Goal: Task Accomplishment & Management: Use online tool/utility

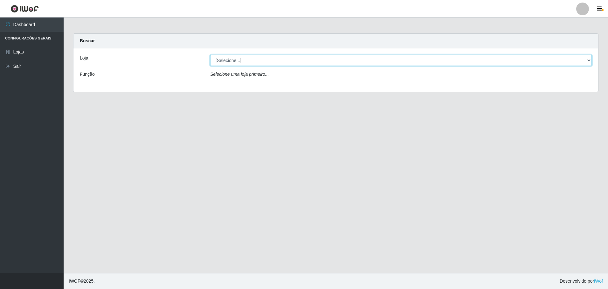
click at [227, 62] on select "[Selecione...] Extrabom - Loja 05 [GEOGRAPHIC_DATA]" at bounding box center [401, 60] width 382 height 11
select select "494"
click at [210, 55] on select "[Selecione...] Extrabom - Loja 05 [GEOGRAPHIC_DATA]" at bounding box center [401, 60] width 382 height 11
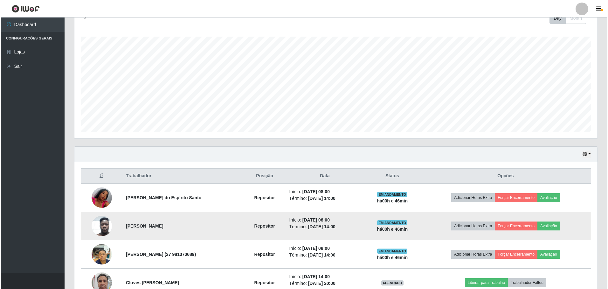
scroll to position [159, 0]
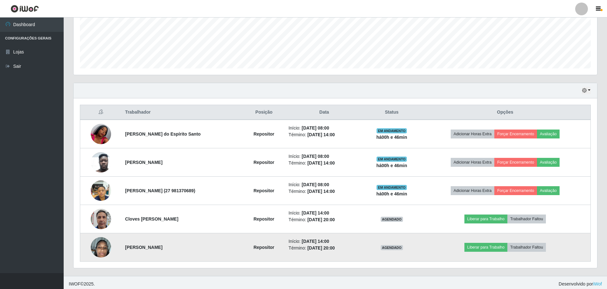
click at [99, 248] on img at bounding box center [101, 247] width 20 height 36
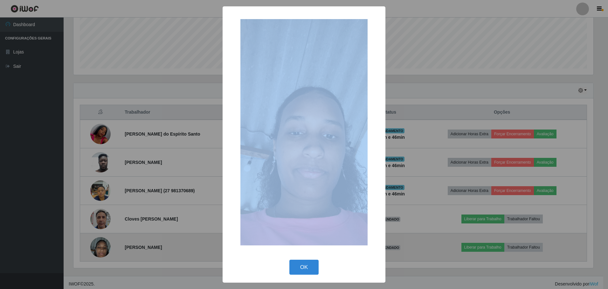
click at [99, 248] on div "× OK Cancel" at bounding box center [304, 144] width 608 height 289
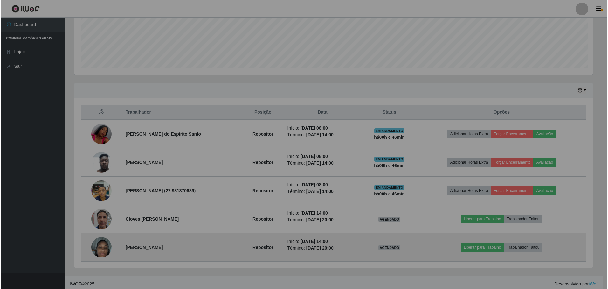
scroll to position [132, 523]
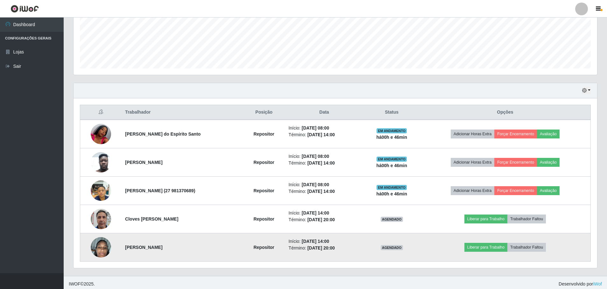
drag, startPoint x: 99, startPoint y: 248, endPoint x: 95, endPoint y: 247, distance: 4.1
click at [95, 247] on img at bounding box center [101, 247] width 20 height 36
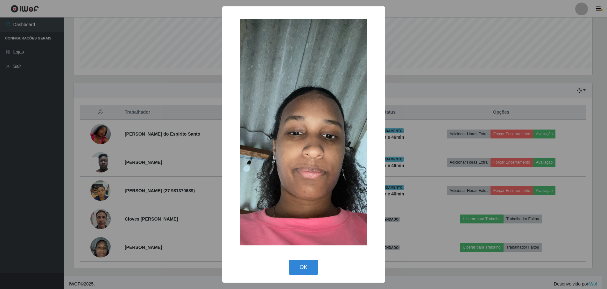
scroll to position [132, 520]
click at [95, 247] on div "× OK Cancel" at bounding box center [304, 144] width 608 height 289
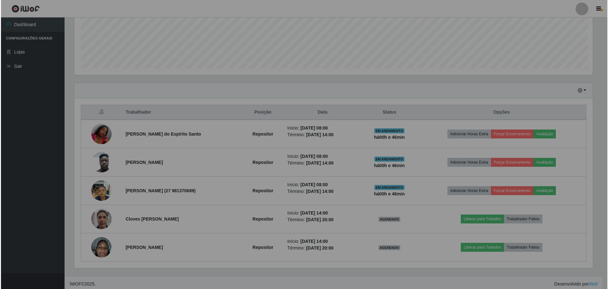
scroll to position [132, 523]
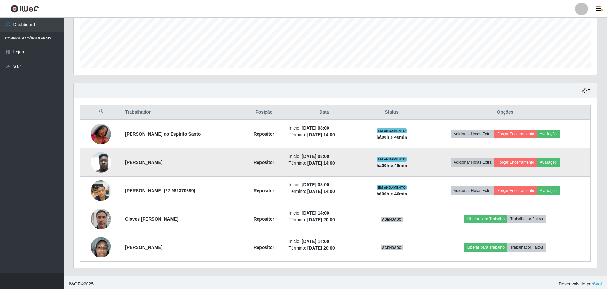
click at [102, 170] on img at bounding box center [101, 162] width 20 height 27
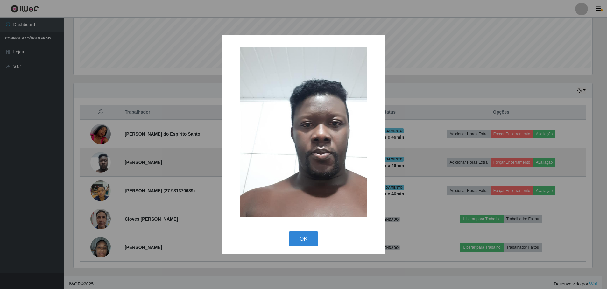
scroll to position [132, 520]
click at [102, 170] on div "× OK Cancel" at bounding box center [304, 144] width 608 height 289
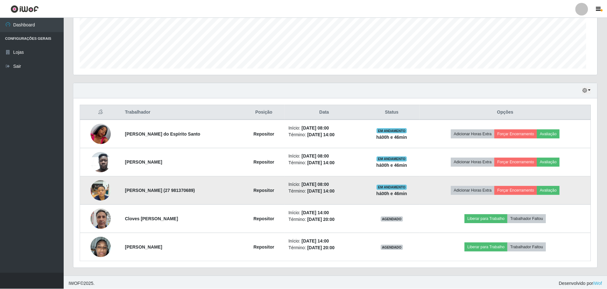
scroll to position [132, 523]
click at [103, 197] on img at bounding box center [101, 190] width 20 height 27
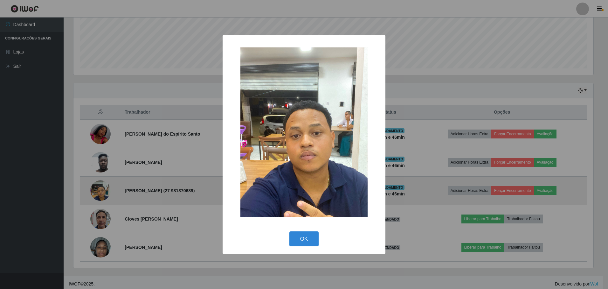
click at [103, 197] on div "× OK Cancel" at bounding box center [304, 144] width 608 height 289
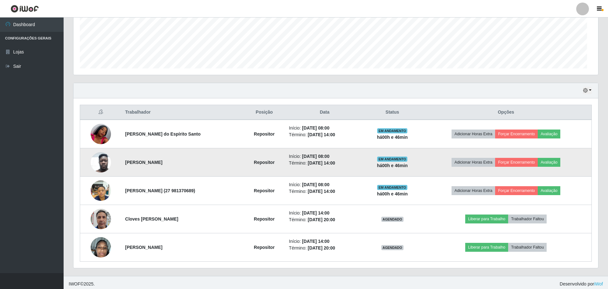
scroll to position [132, 523]
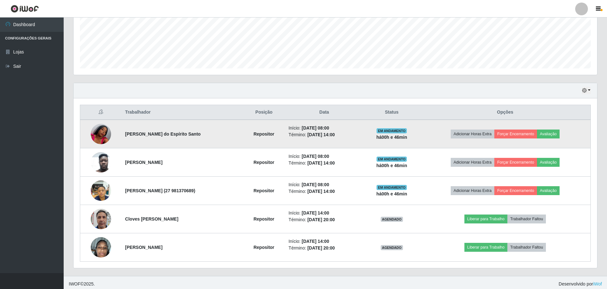
click at [99, 139] on img at bounding box center [101, 134] width 20 height 36
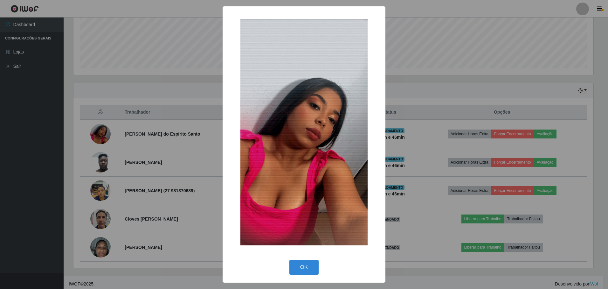
click at [129, 136] on div "× OK Cancel" at bounding box center [304, 144] width 608 height 289
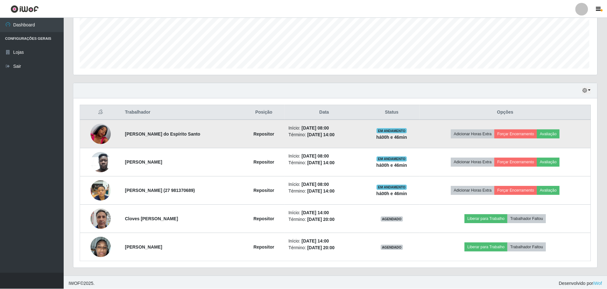
scroll to position [132, 523]
